Goal: Check status

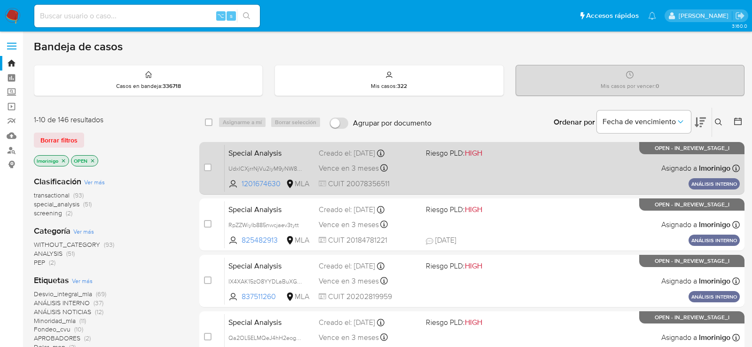
click at [324, 163] on span "Vence en 3 meses" at bounding box center [349, 168] width 60 height 10
